Goal: Information Seeking & Learning: Learn about a topic

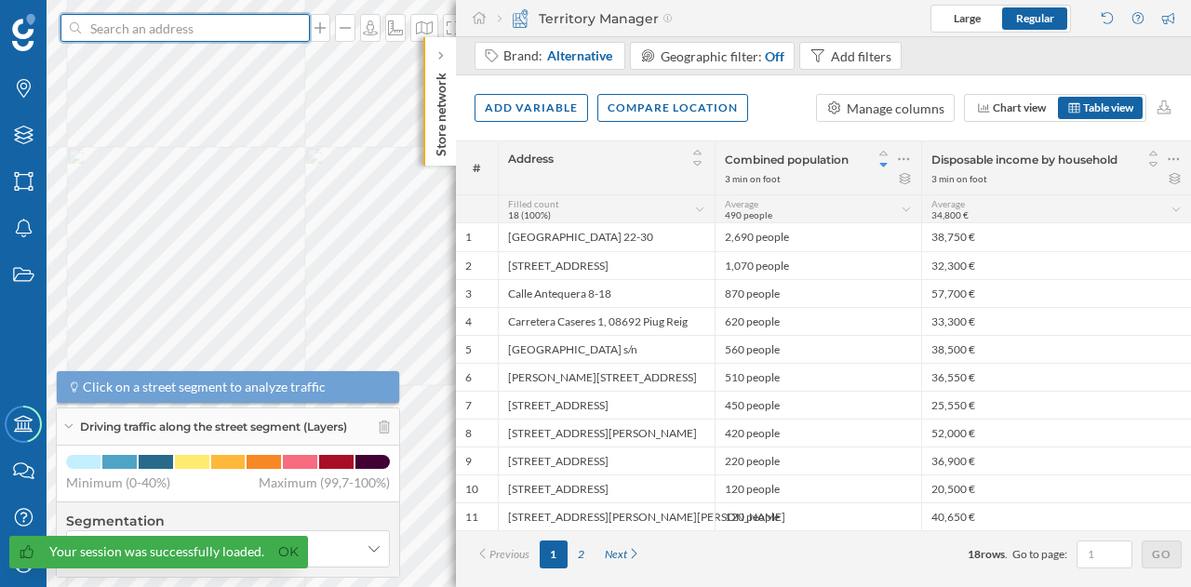
click at [228, 31] on input at bounding box center [185, 28] width 208 height 28
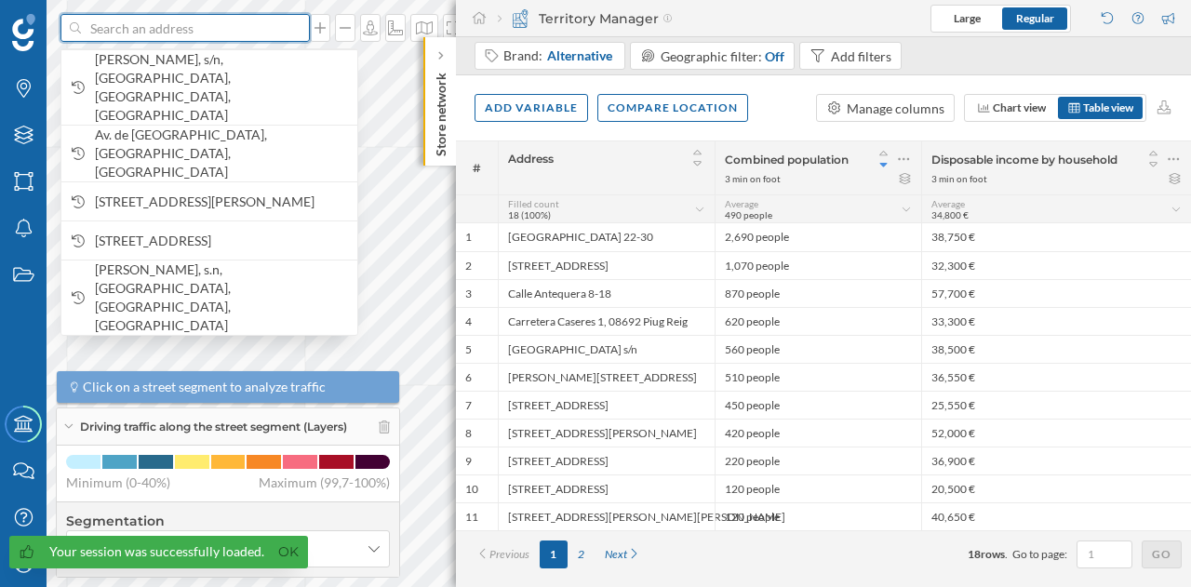
click at [228, 31] on input at bounding box center [185, 28] width 208 height 28
click at [181, 34] on input at bounding box center [185, 28] width 208 height 28
paste input "C.C. Carrefour El [PERSON_NAME], Ctra. Nacional V, km 19, 28935 [GEOGRAPHIC_DAT…"
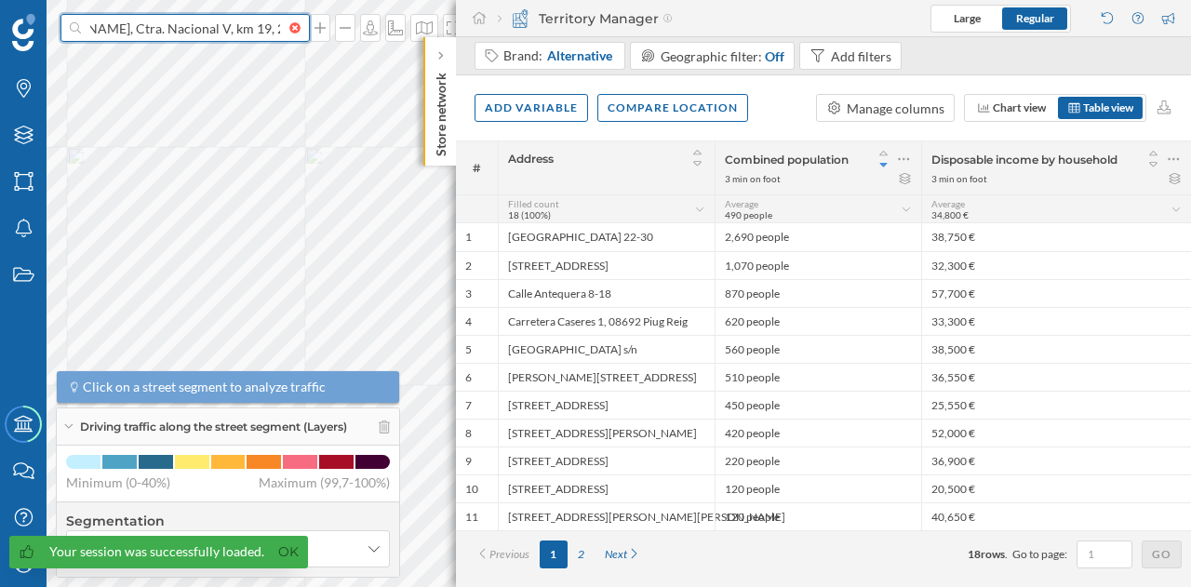
type input "C.C. Carrefour El [PERSON_NAME], Ctra. Nacional V, km 19, 28935 [GEOGRAPHIC_DAT…"
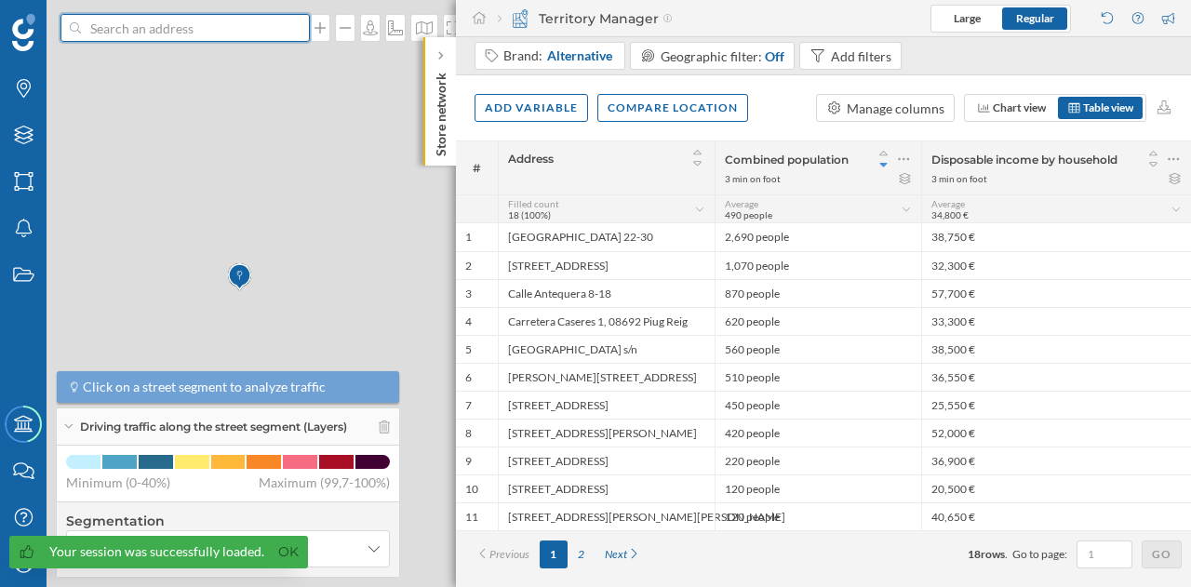
scroll to position [0, 0]
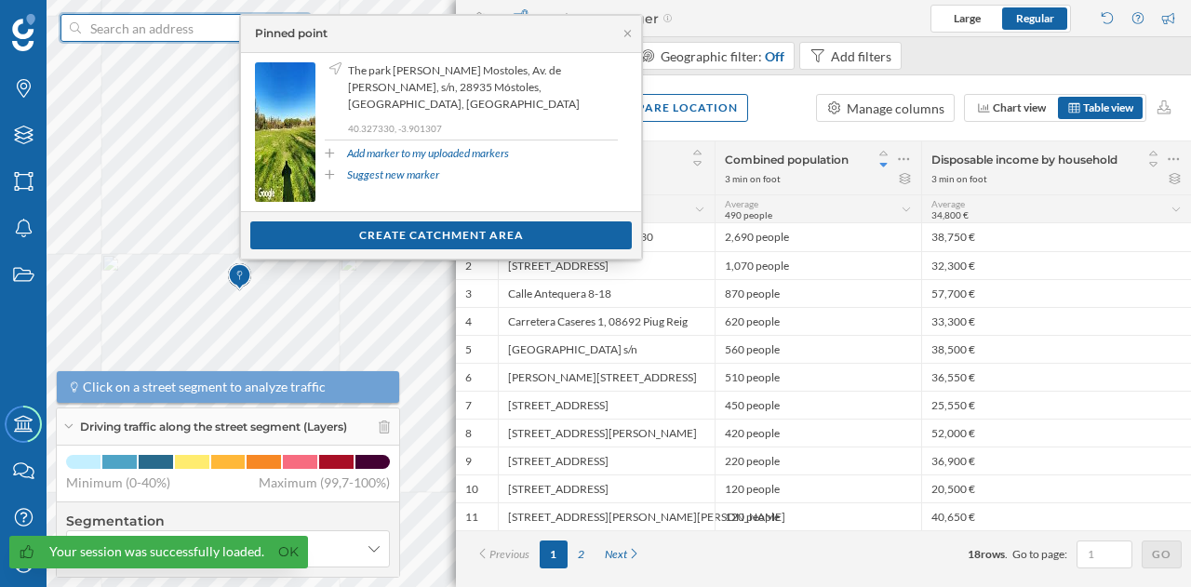
click at [194, 31] on input at bounding box center [185, 28] width 208 height 28
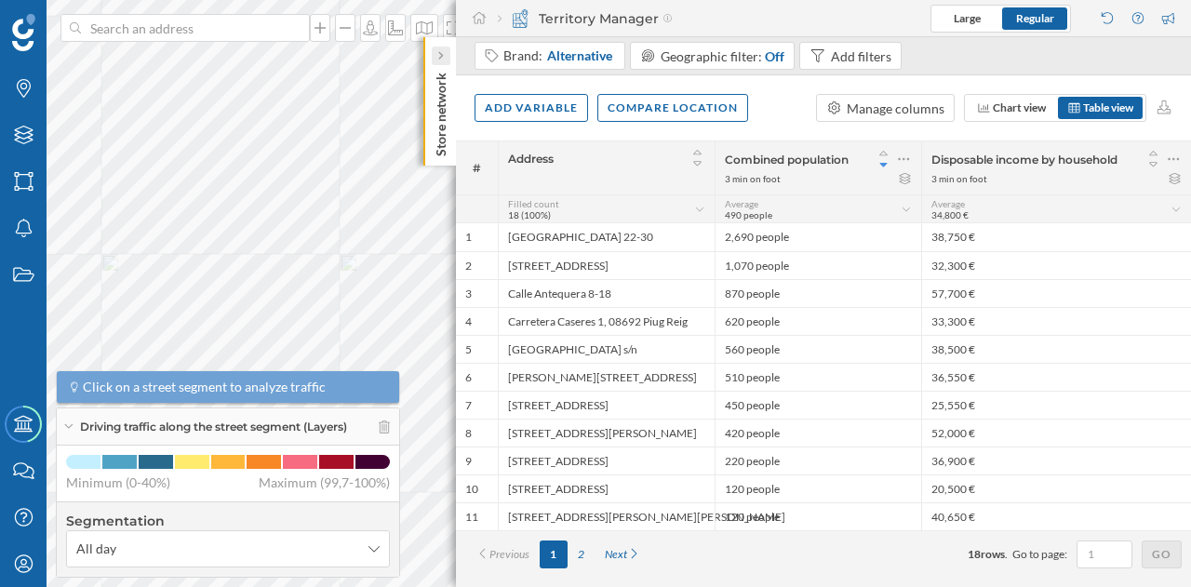
click at [441, 57] on icon at bounding box center [440, 56] width 5 height 8
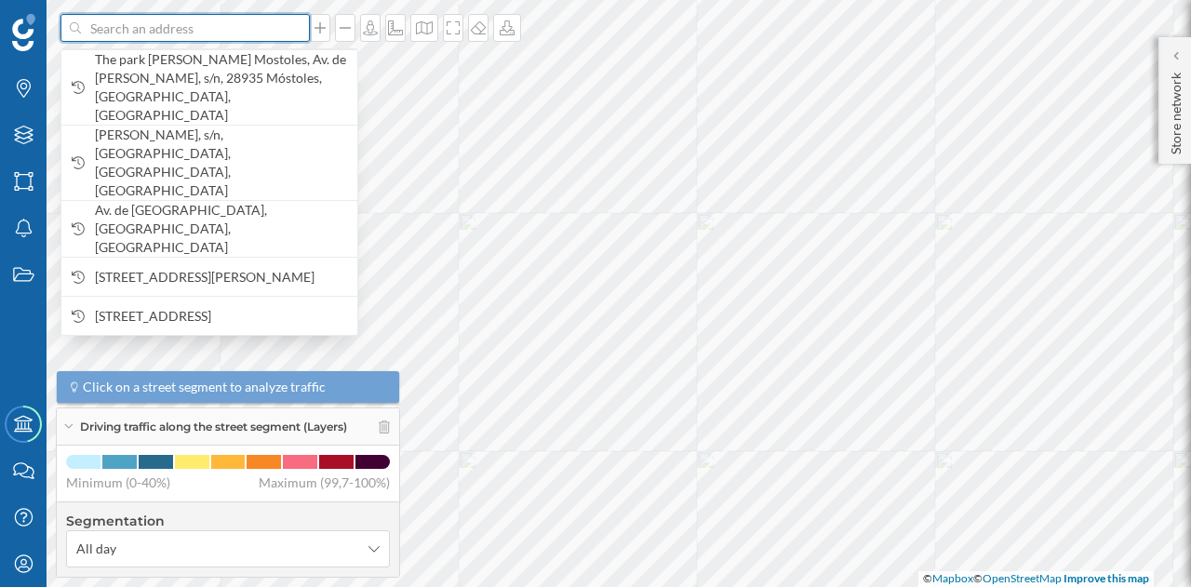
click at [170, 25] on input at bounding box center [185, 28] width 208 height 28
paste input "C.C. Carrefour El [PERSON_NAME], Ctra. Nacional V, km 19, 28935 [GEOGRAPHIC_DAT…"
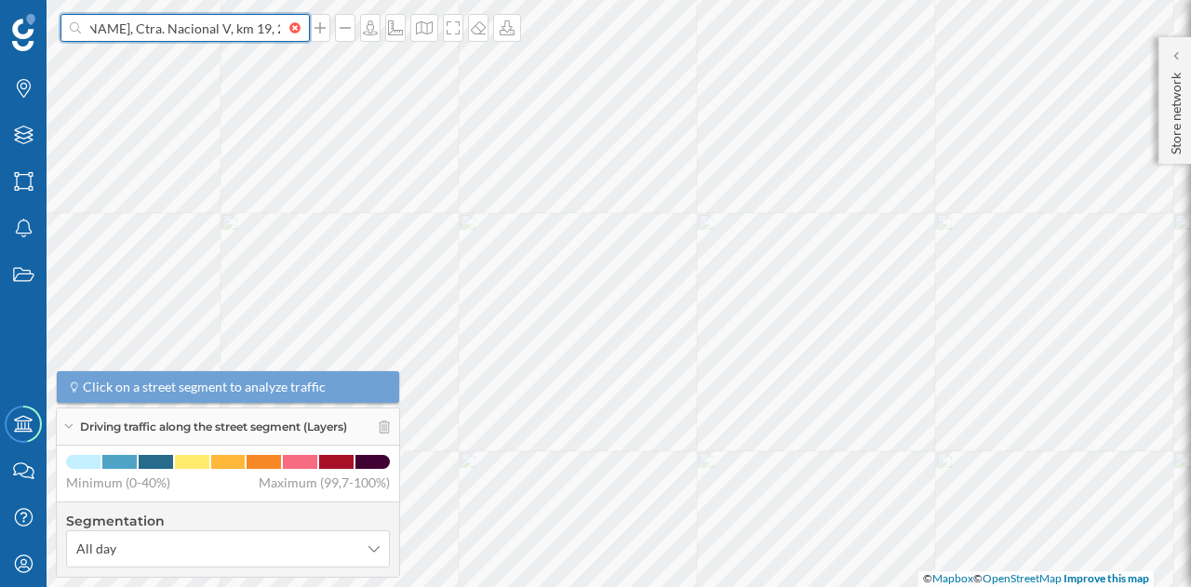
type input "C.C. Carrefour El [PERSON_NAME], Ctra. Nacional V, km 19, 28935 [GEOGRAPHIC_DAT…"
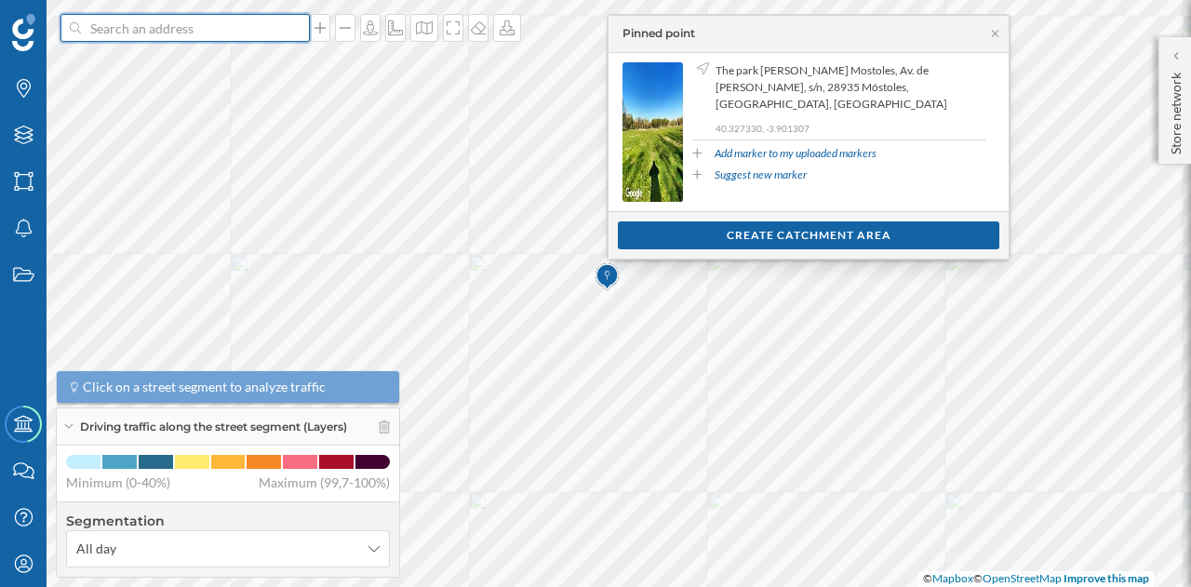
click at [203, 22] on input at bounding box center [185, 28] width 208 height 28
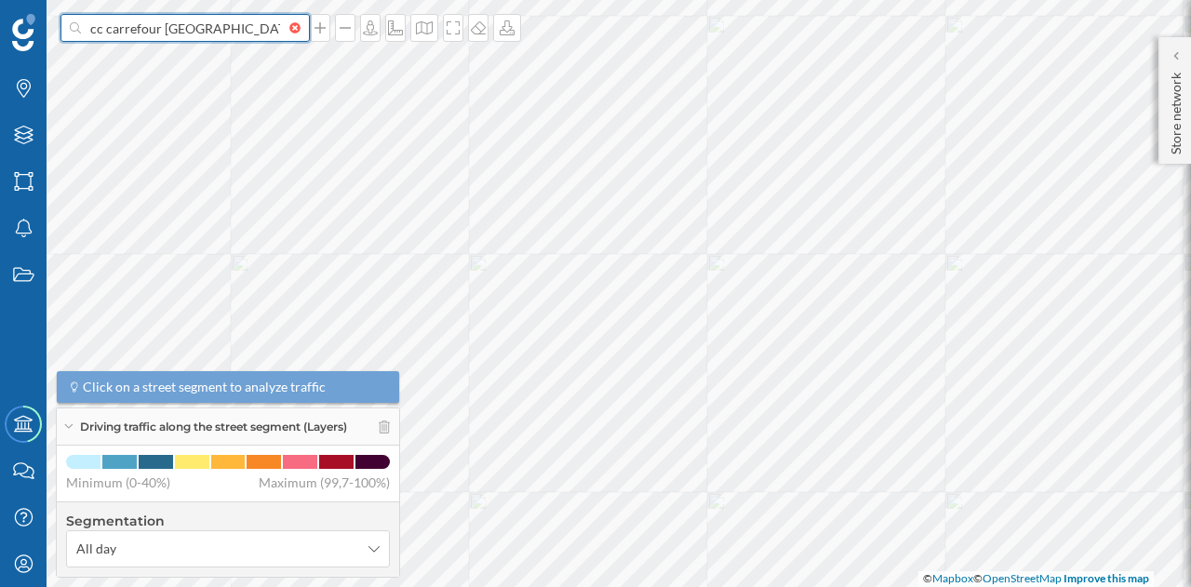
type input "cc carrefour [GEOGRAPHIC_DATA][PERSON_NAME]"
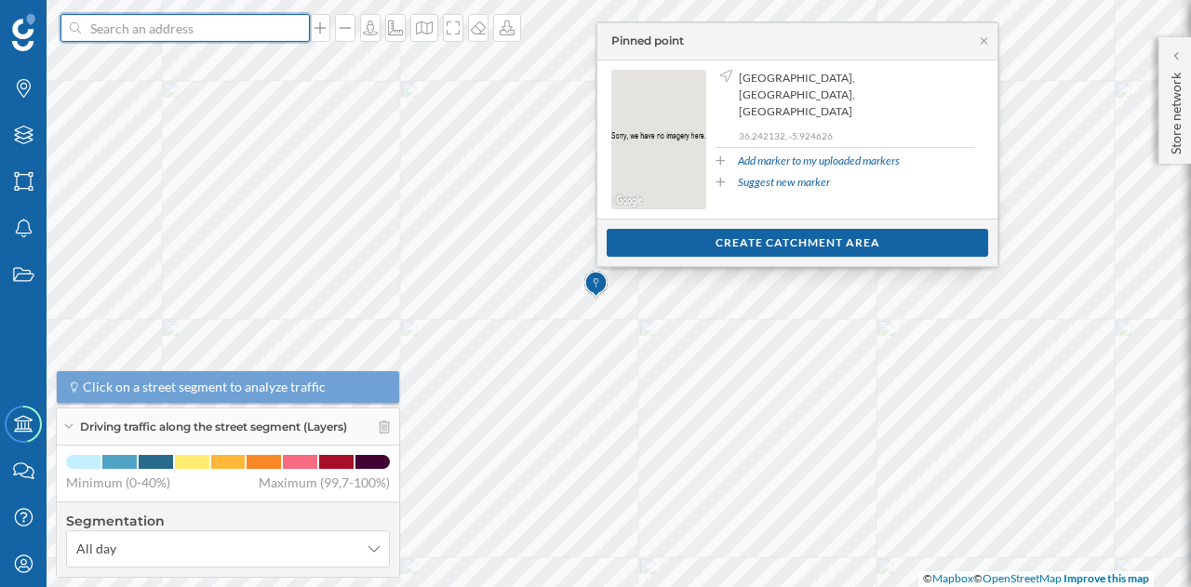
click at [215, 34] on input at bounding box center [185, 28] width 208 height 28
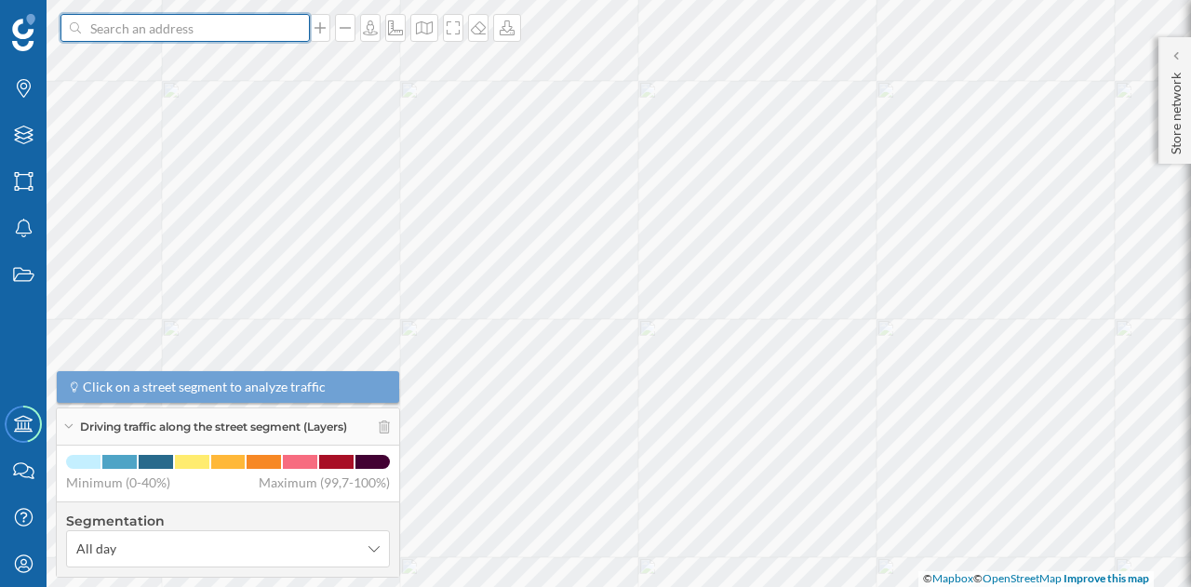
click at [185, 31] on input at bounding box center [185, 28] width 208 height 28
paste input "El [PERSON_NAME], Ctra. Nacional V, km 19, 28935 [GEOGRAPHIC_DATA]"
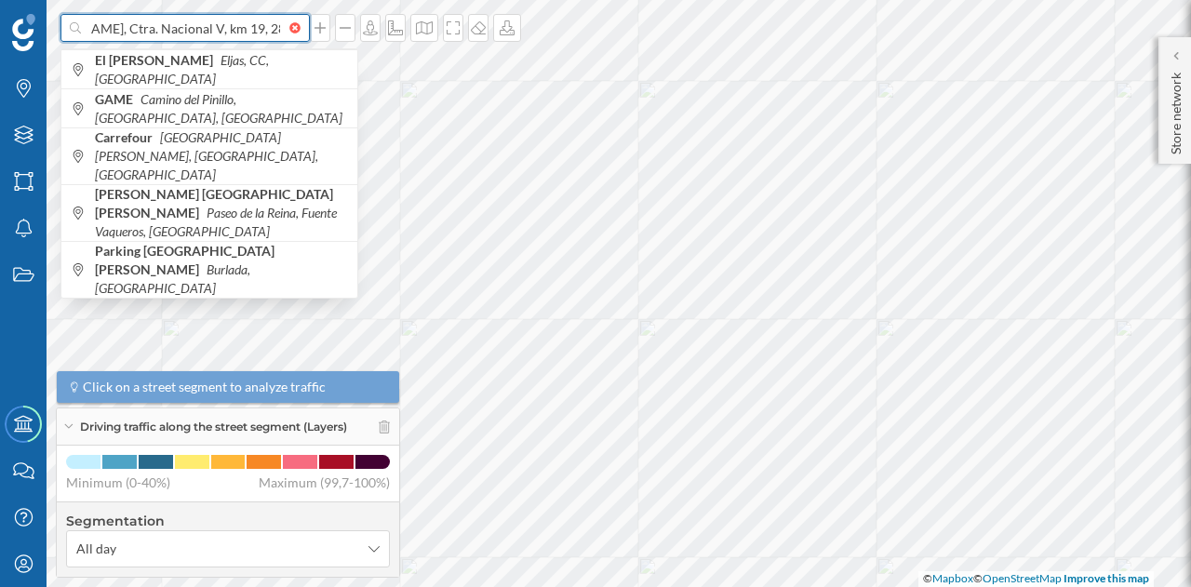
type input "El [PERSON_NAME], Ctra. Nacional V, km 19, 28935 [GEOGRAPHIC_DATA]"
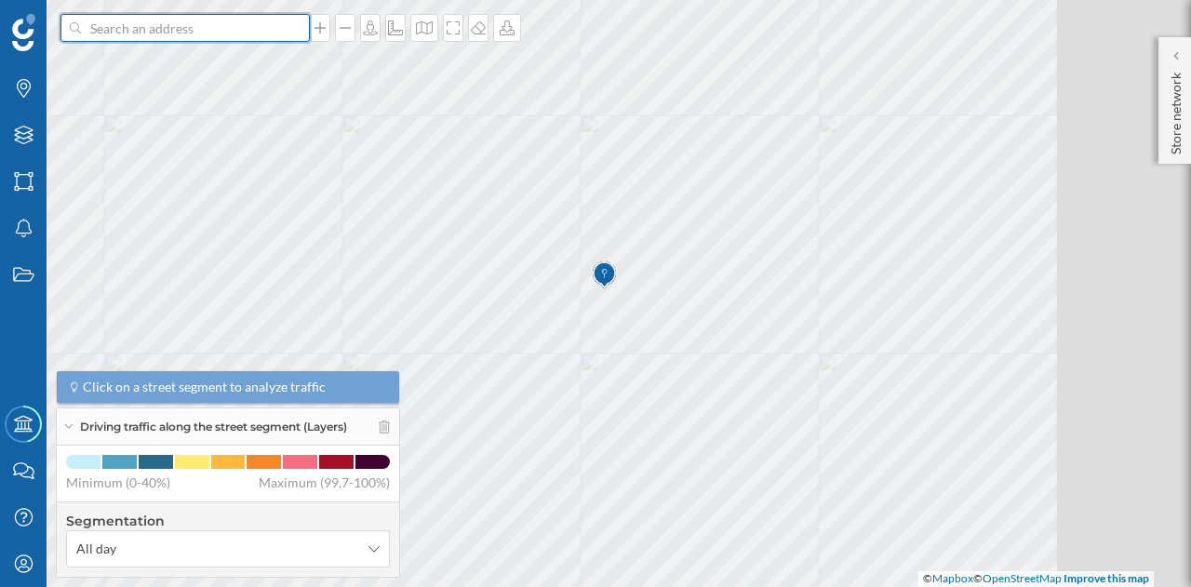
scroll to position [0, 0]
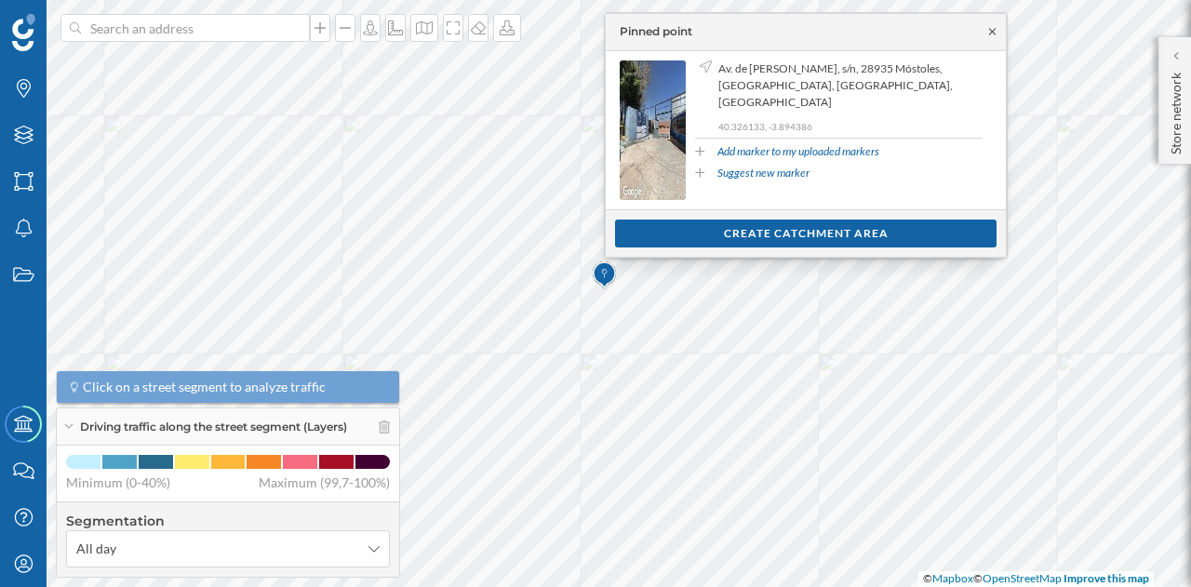
click at [986, 27] on icon at bounding box center [992, 31] width 14 height 11
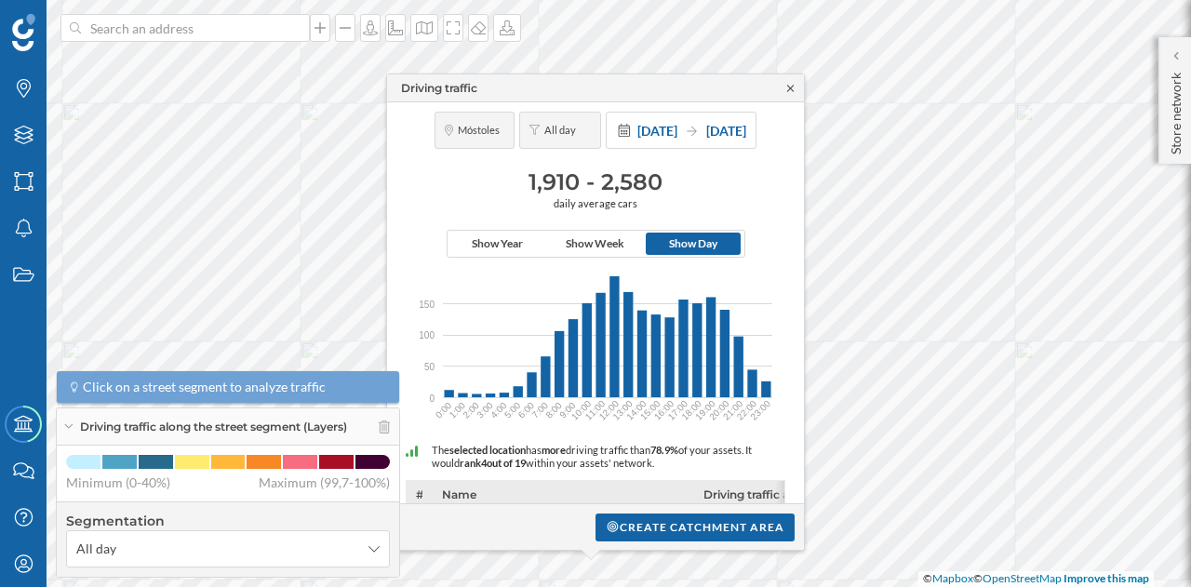
click at [786, 84] on icon at bounding box center [790, 88] width 14 height 11
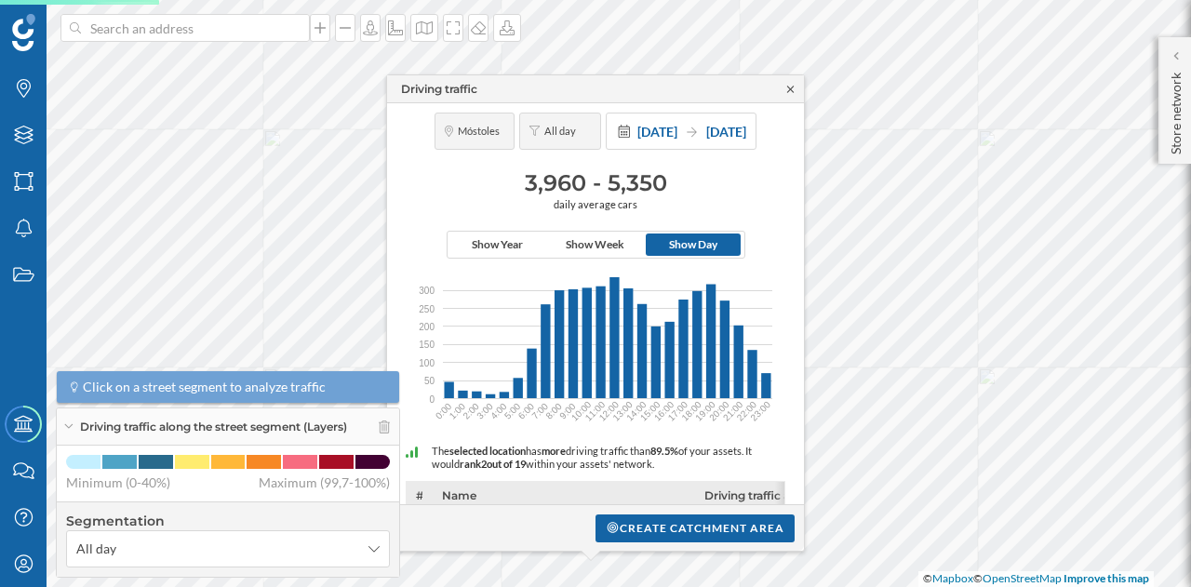
click at [793, 86] on icon at bounding box center [790, 89] width 14 height 11
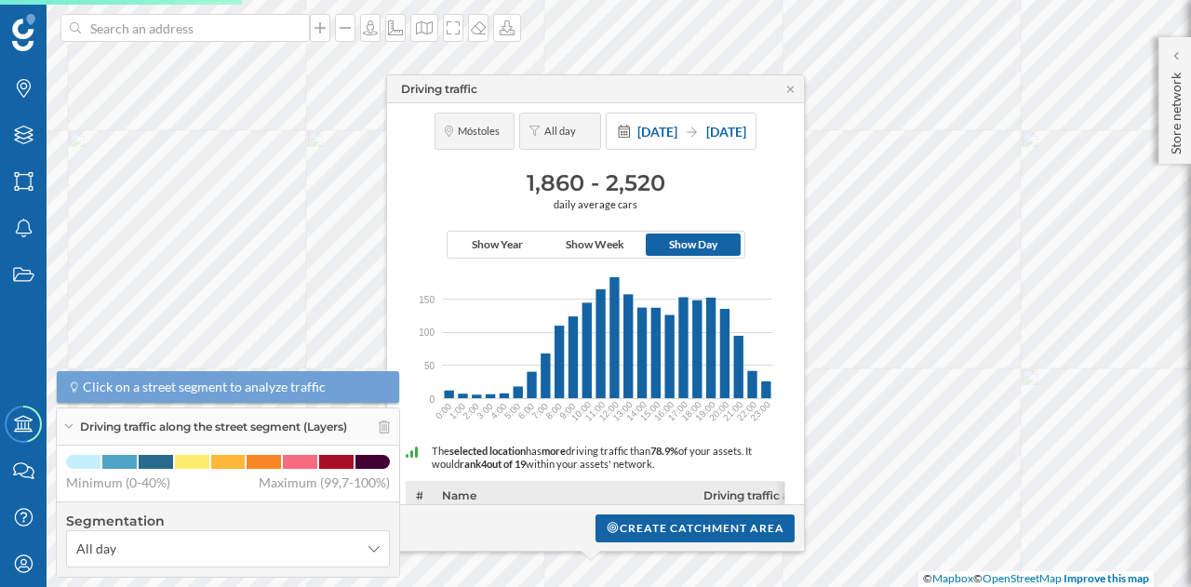
click at [793, 81] on div "Driving traffic" at bounding box center [595, 89] width 417 height 28
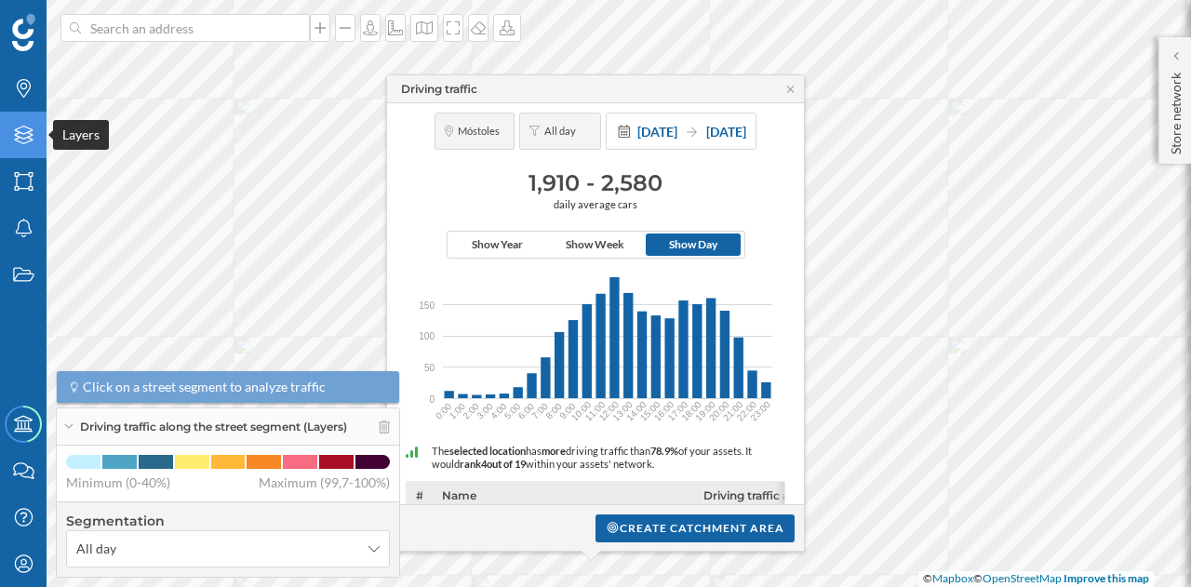
click at [33, 143] on icon "Layers" at bounding box center [23, 135] width 23 height 19
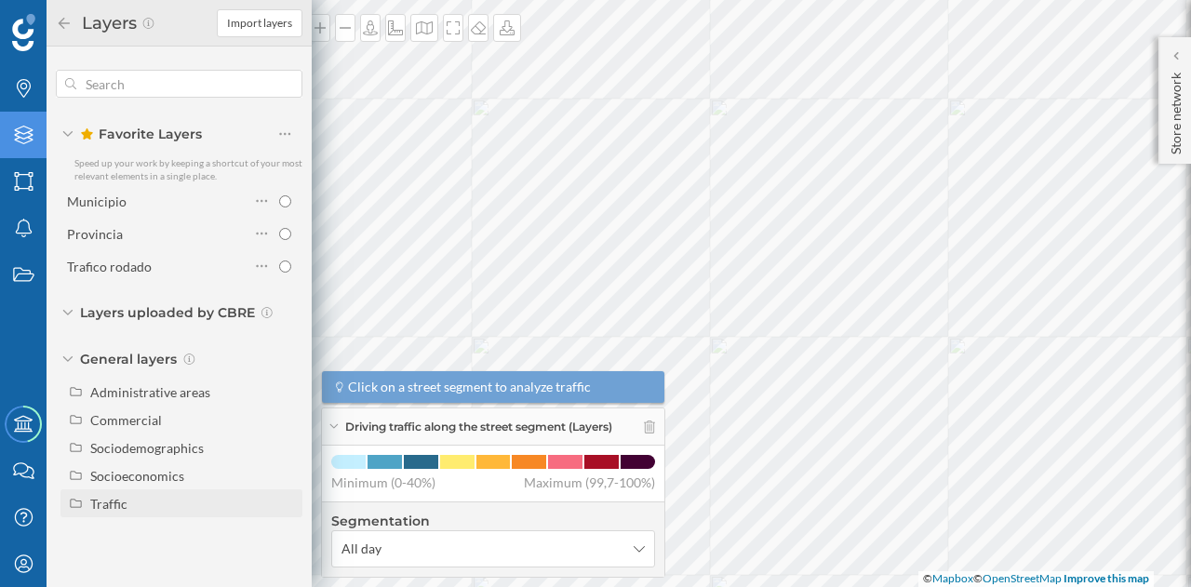
click at [126, 494] on div "Traffic" at bounding box center [193, 504] width 206 height 20
click at [158, 551] on div "Footfall" at bounding box center [161, 560] width 129 height 20
click at [284, 554] on input "Footfall" at bounding box center [290, 560] width 12 height 12
radio input "true"
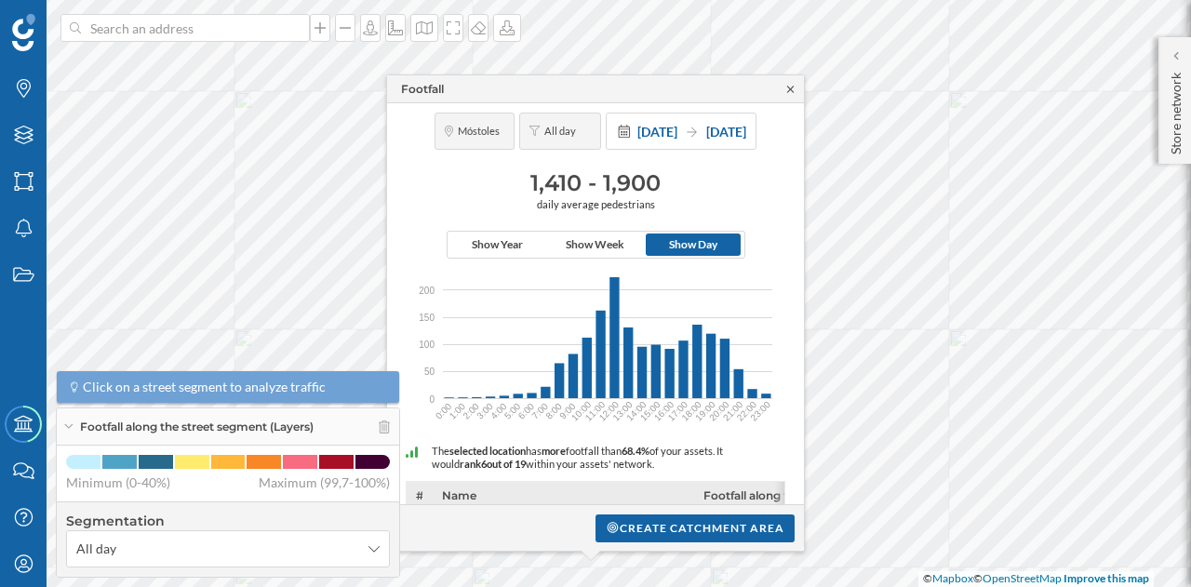
click at [790, 85] on icon at bounding box center [790, 89] width 14 height 11
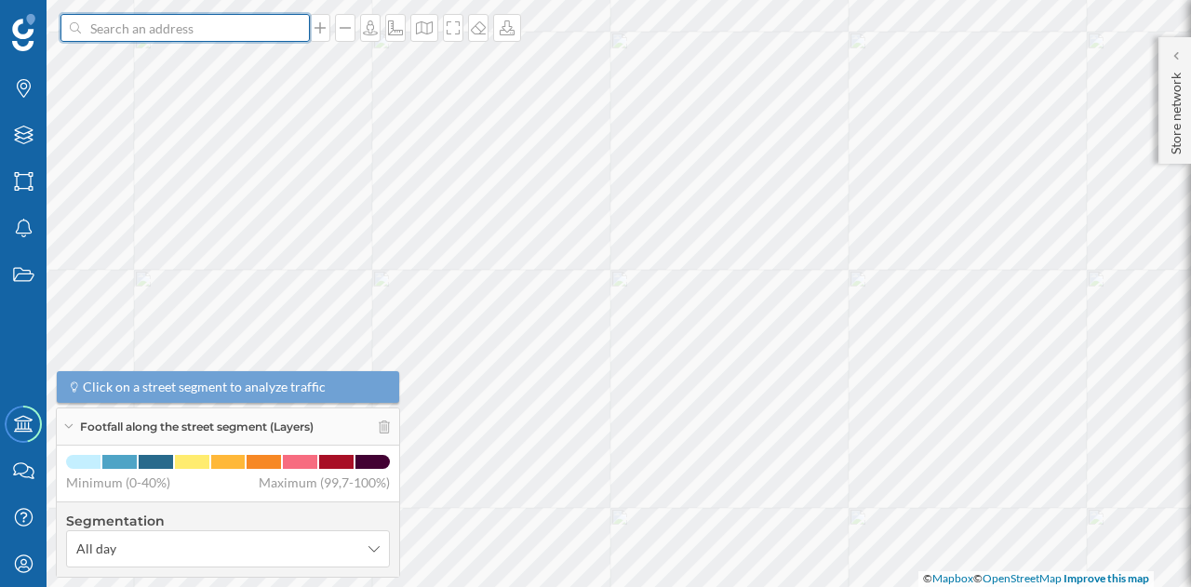
click at [226, 33] on input at bounding box center [185, 28] width 208 height 28
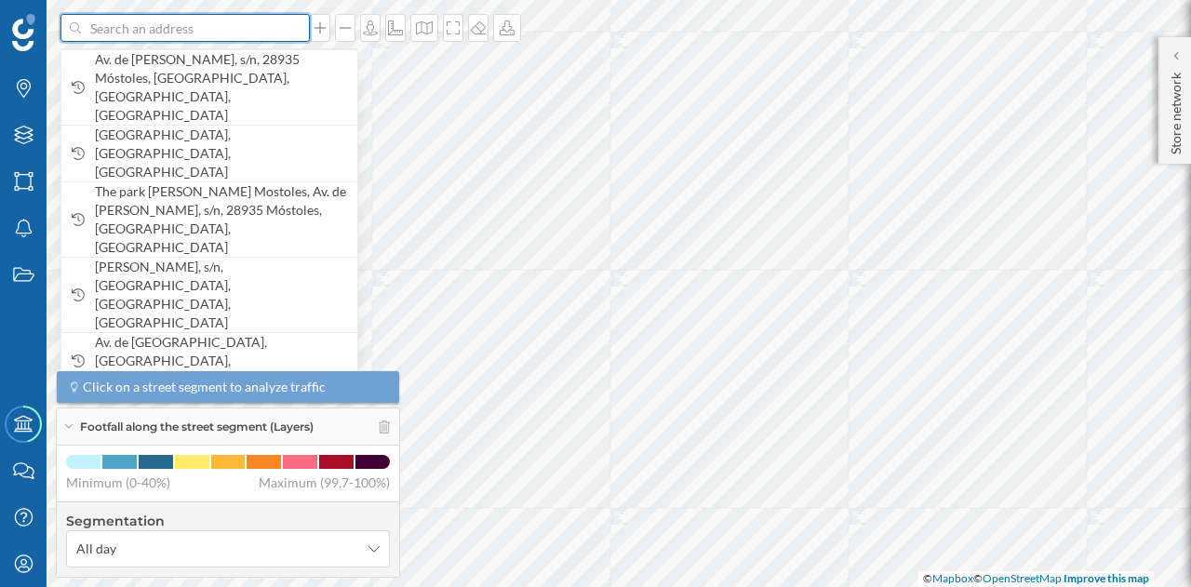
paste input "[GEOGRAPHIC_DATA], [GEOGRAPHIC_DATA]-2, 28942"
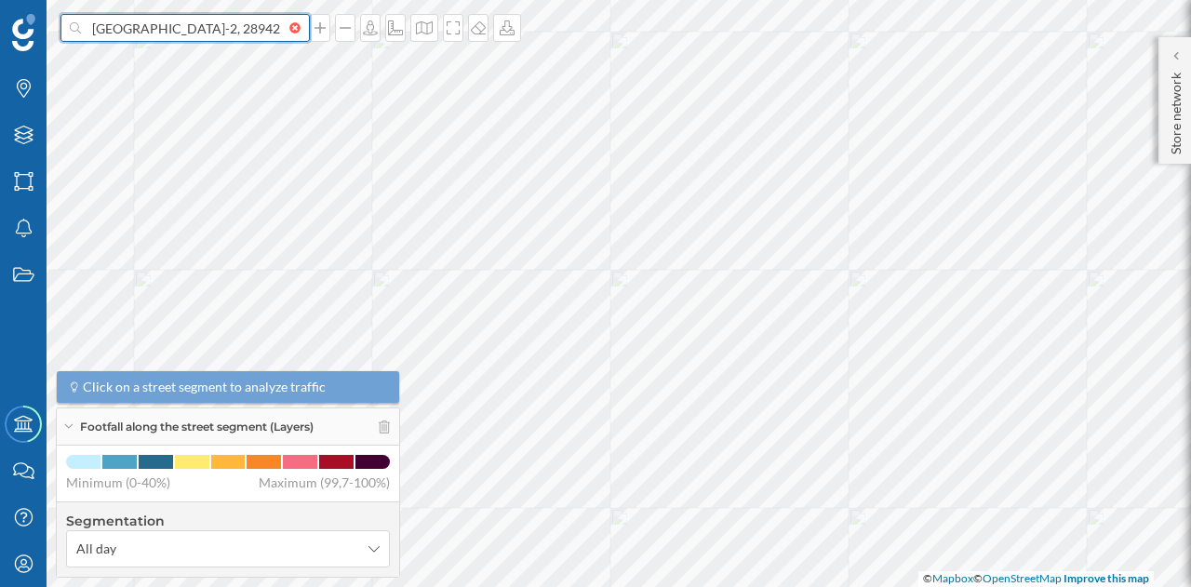
type input "[GEOGRAPHIC_DATA], [GEOGRAPHIC_DATA]-2, 28942"
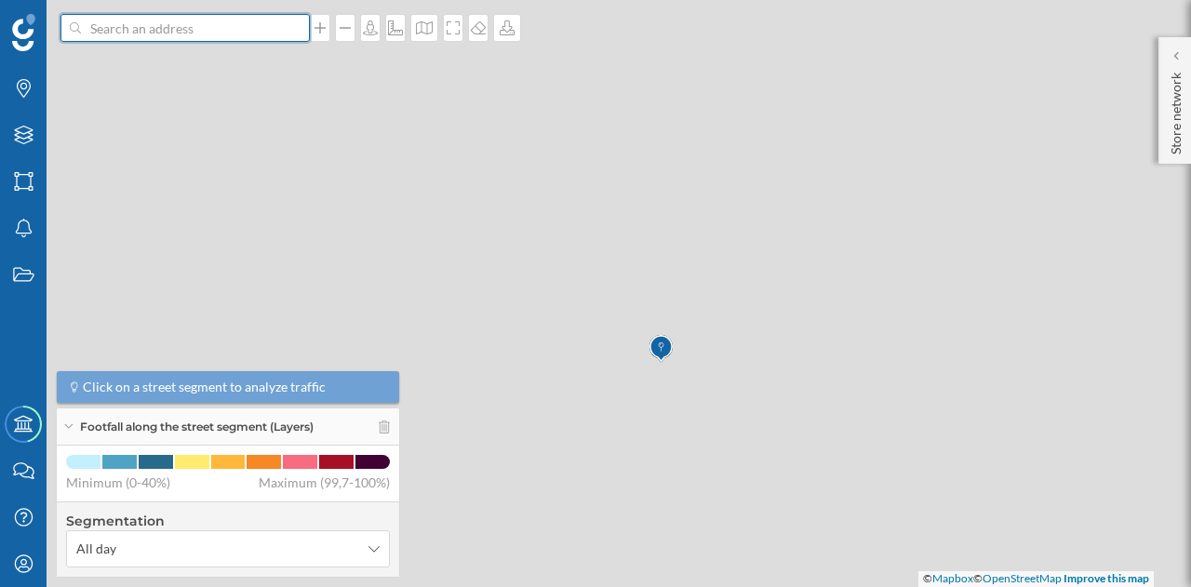
scroll to position [0, 0]
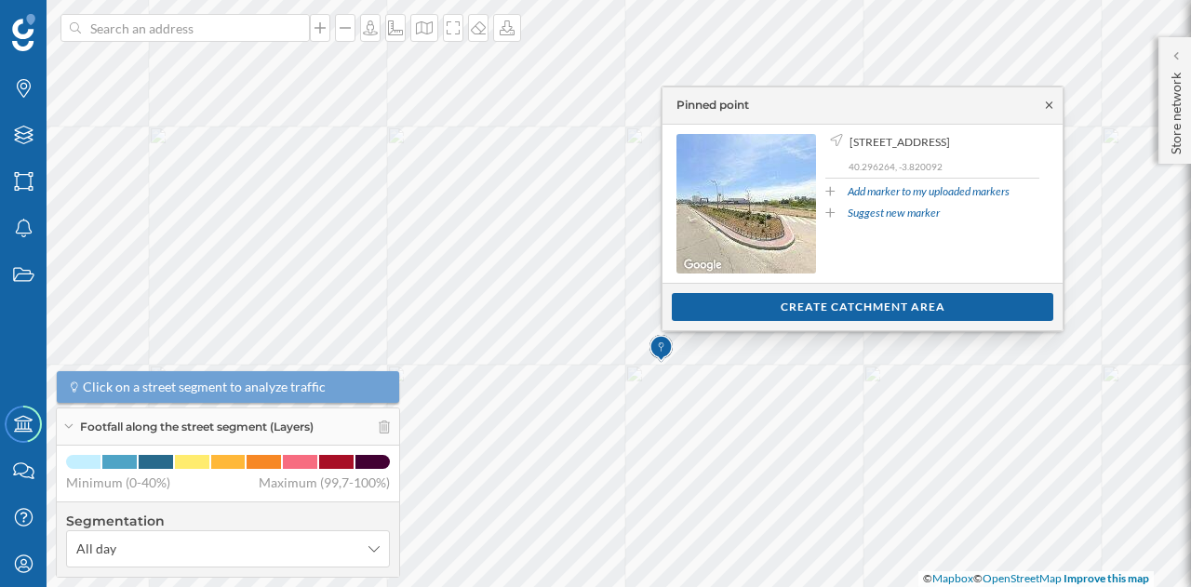
click at [1045, 102] on icon at bounding box center [1049, 105] width 14 height 11
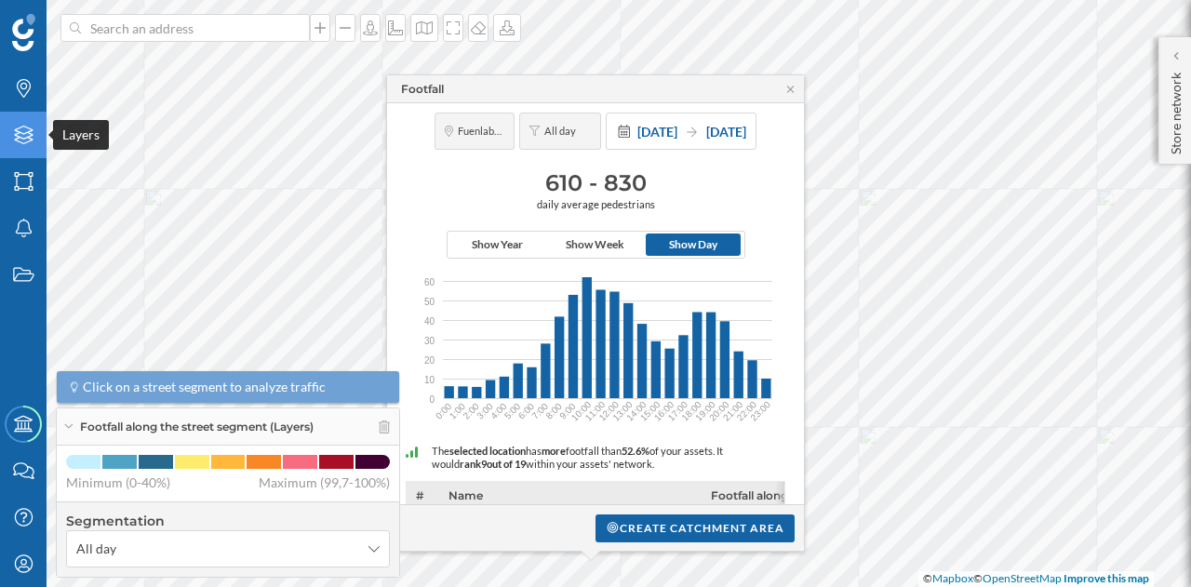
click at [25, 146] on div "Layers" at bounding box center [23, 135] width 47 height 47
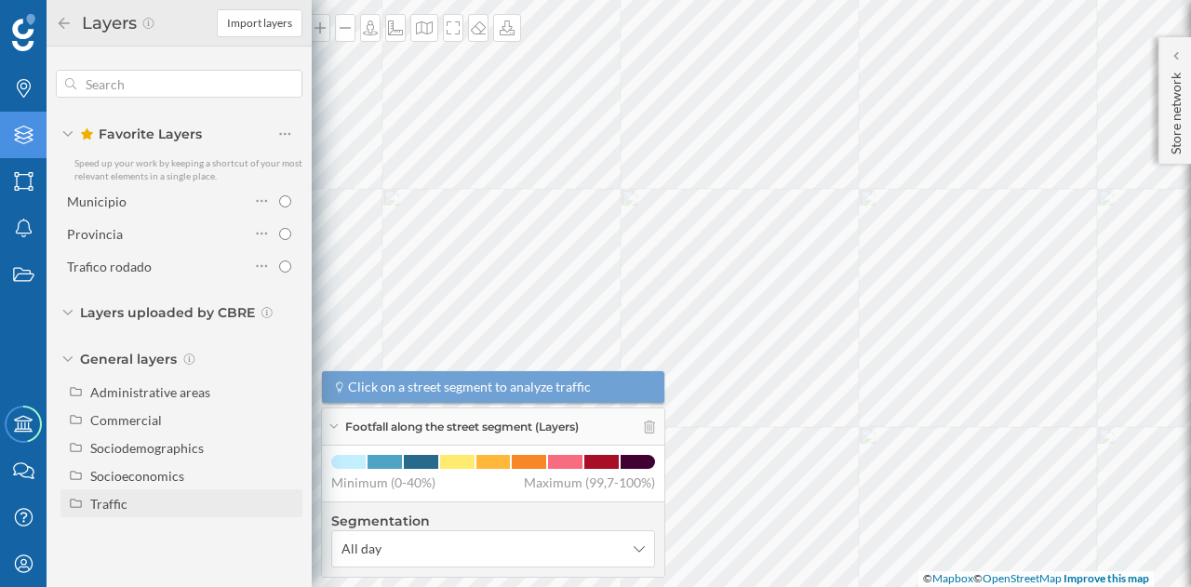
click at [127, 499] on div "Traffic" at bounding box center [193, 504] width 206 height 20
click at [158, 530] on div "Driving traffic" at bounding box center [138, 532] width 82 height 16
click at [284, 530] on input "Driving traffic" at bounding box center [290, 532] width 12 height 12
radio input "true"
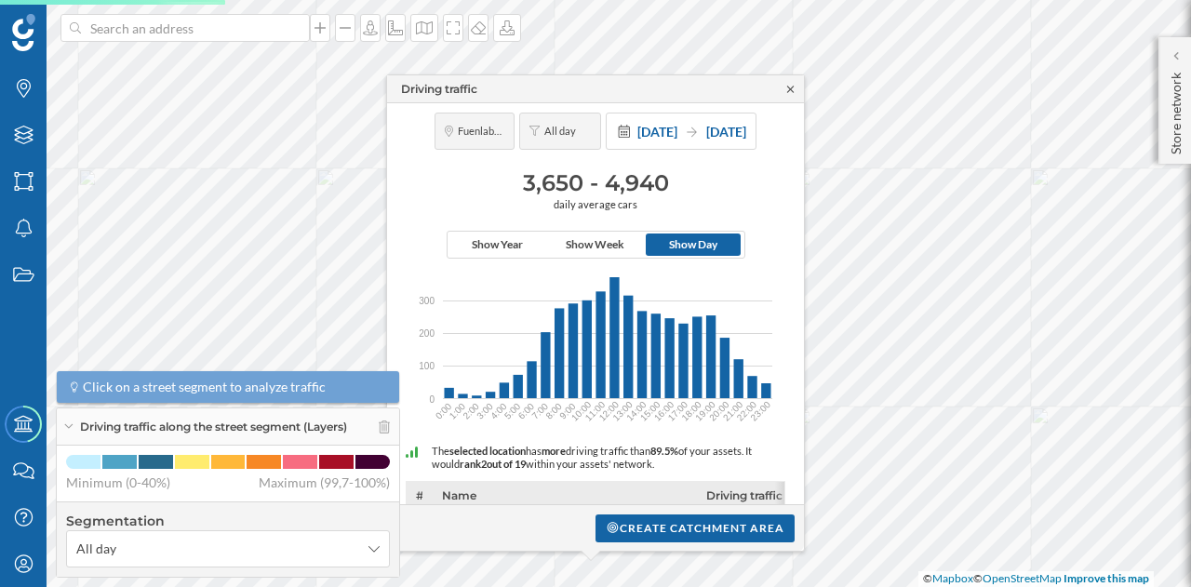
click at [783, 88] on icon at bounding box center [790, 89] width 14 height 11
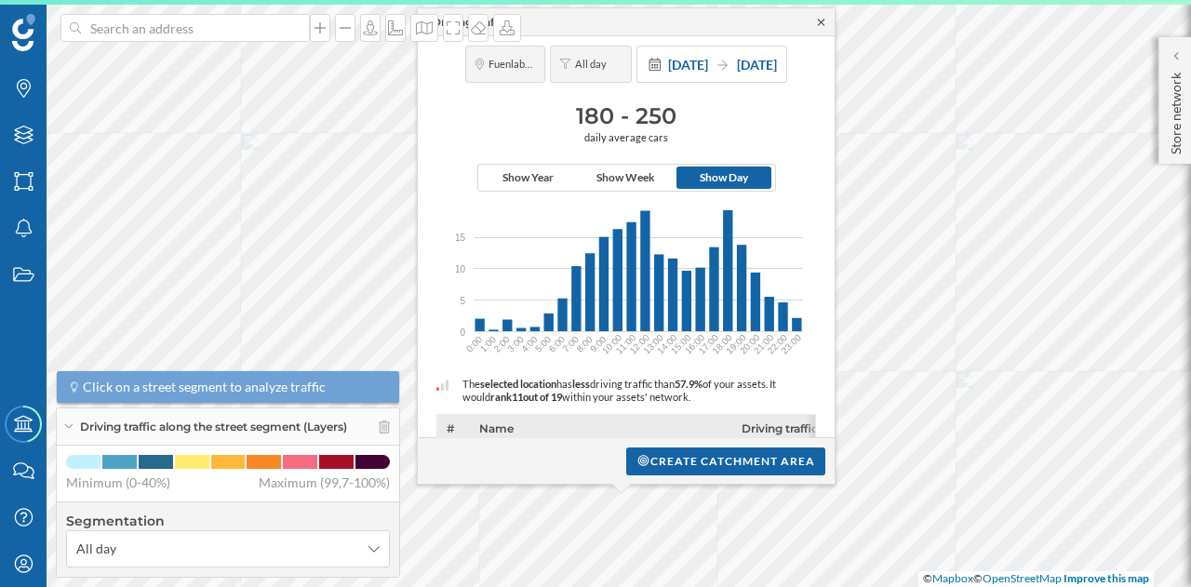
click at [822, 21] on icon at bounding box center [821, 22] width 14 height 11
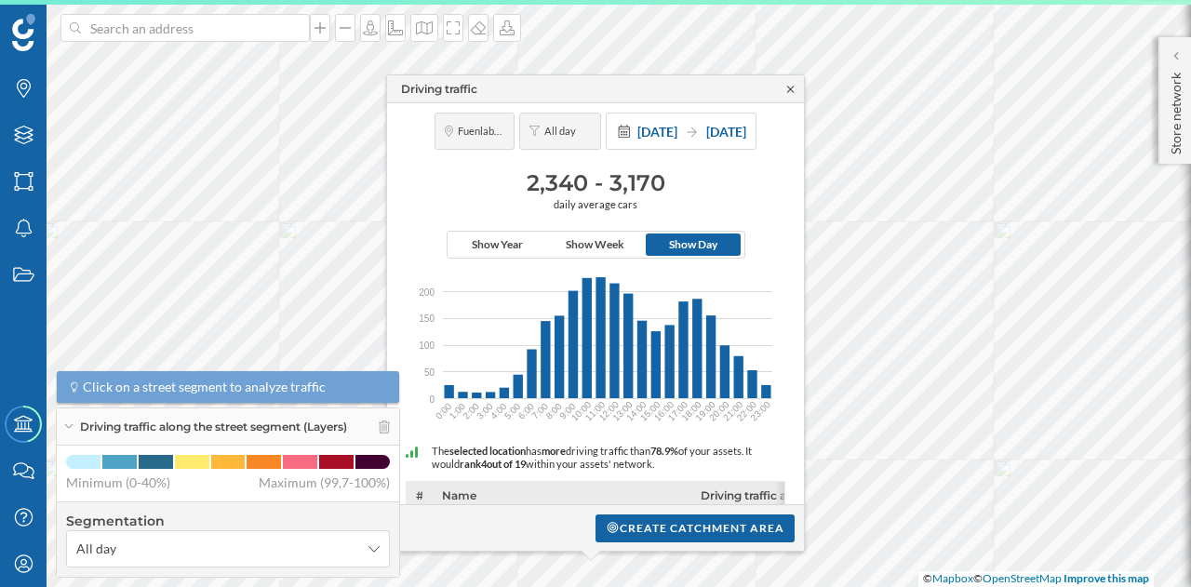
click at [787, 86] on icon at bounding box center [790, 89] width 14 height 11
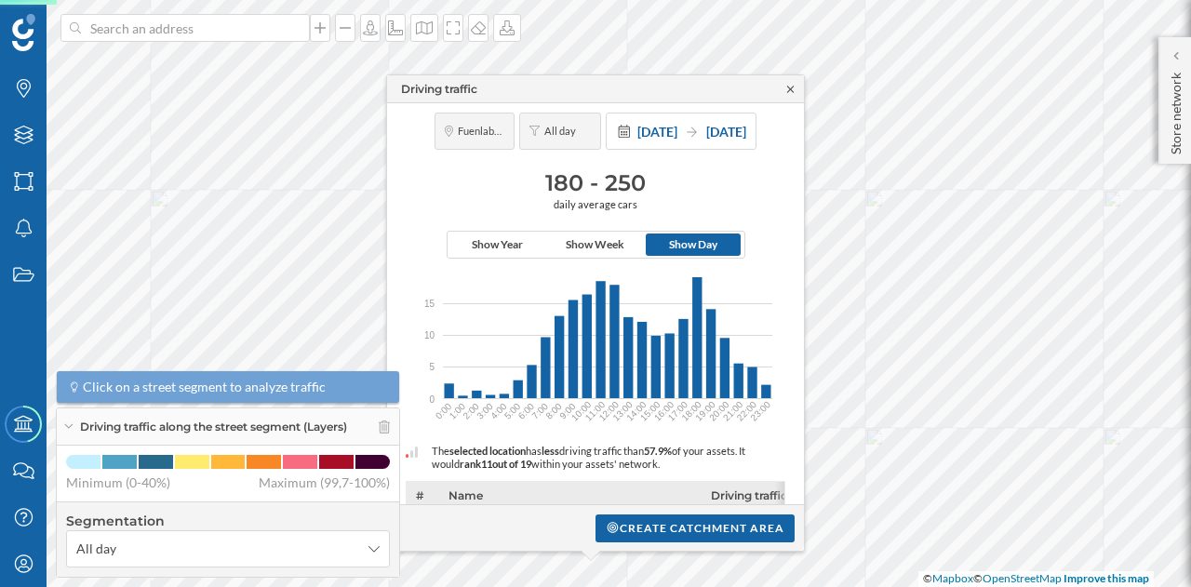
click at [789, 90] on icon at bounding box center [790, 89] width 14 height 11
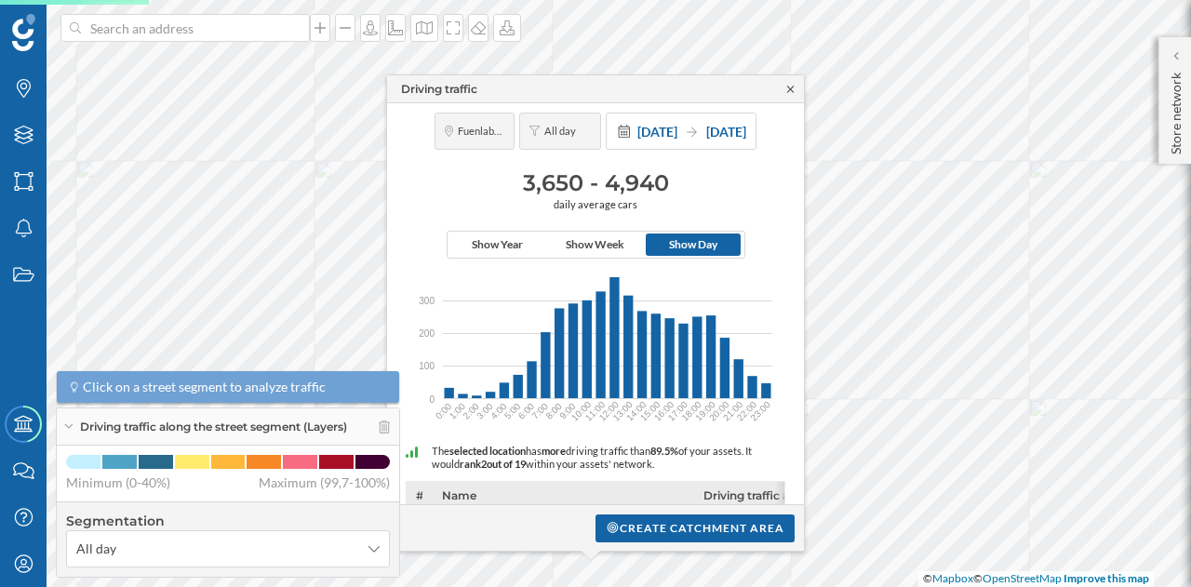
click at [791, 93] on icon at bounding box center [790, 89] width 14 height 11
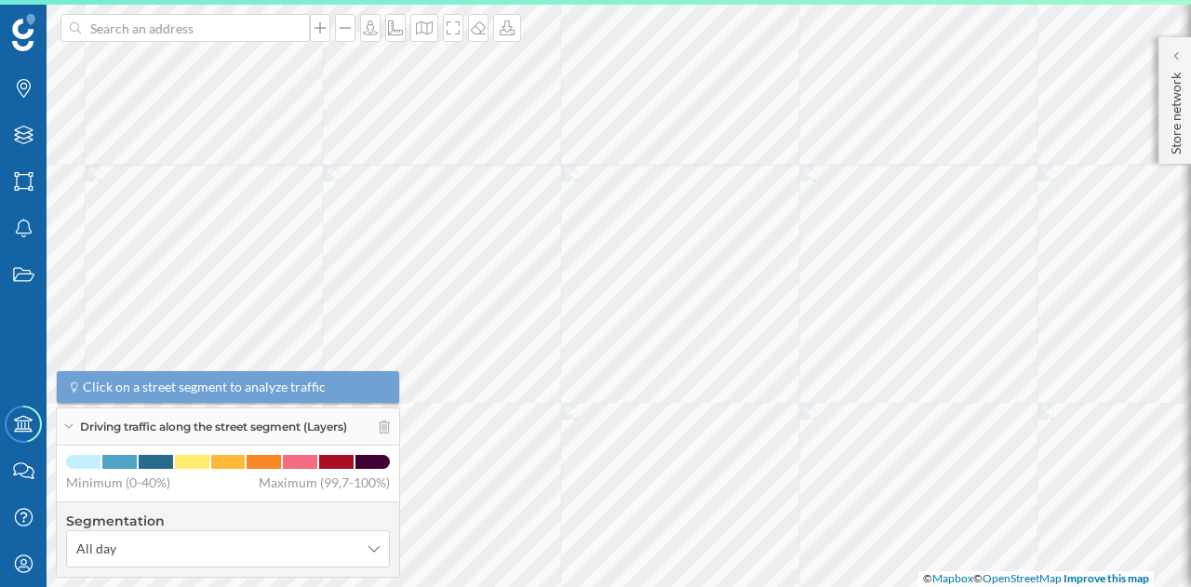
click at [878, 0] on html "Brands Layers Areas Notifications States Academy Contact us Help Center My Prof…" at bounding box center [595, 293] width 1191 height 587
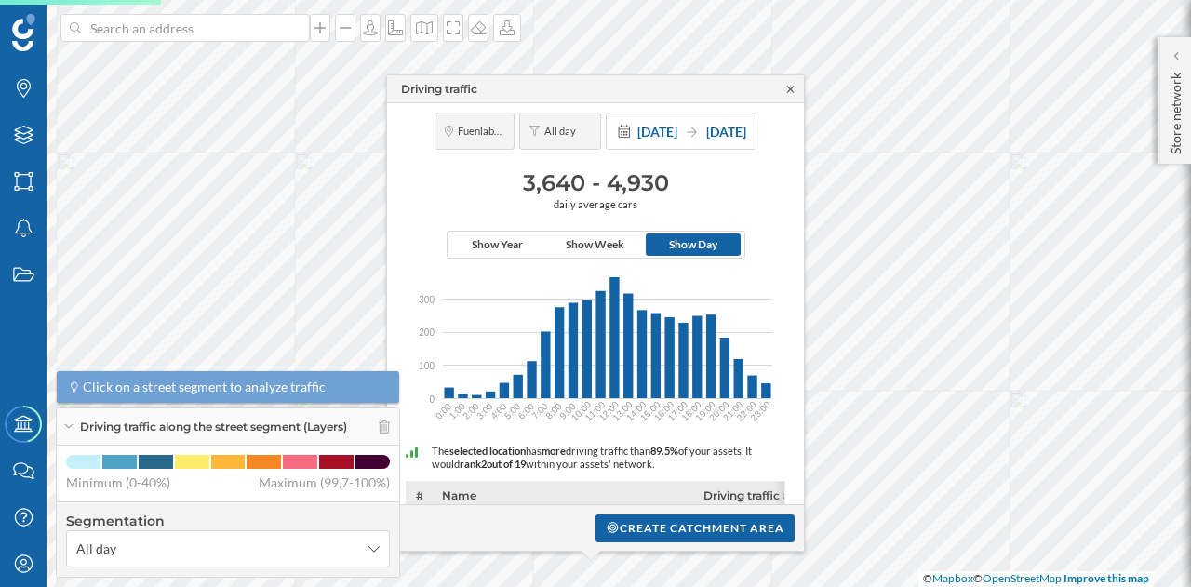
click at [794, 87] on icon at bounding box center [790, 89] width 14 height 11
